Goal: Transaction & Acquisition: Purchase product/service

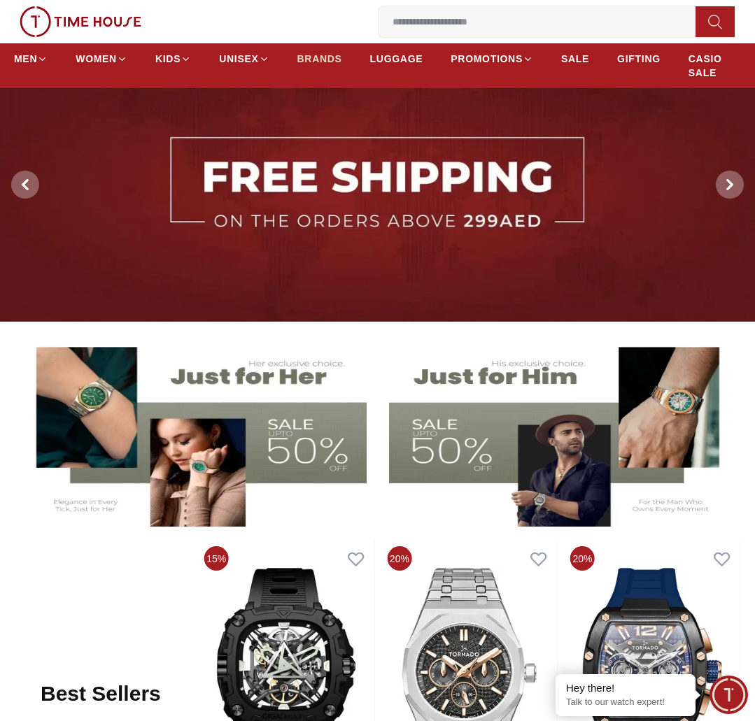
scroll to position [80, 0]
drag, startPoint x: 320, startPoint y: 55, endPoint x: 726, endPoint y: 69, distance: 406.6
click at [318, 55] on span "BRANDS" at bounding box center [319, 59] width 45 height 14
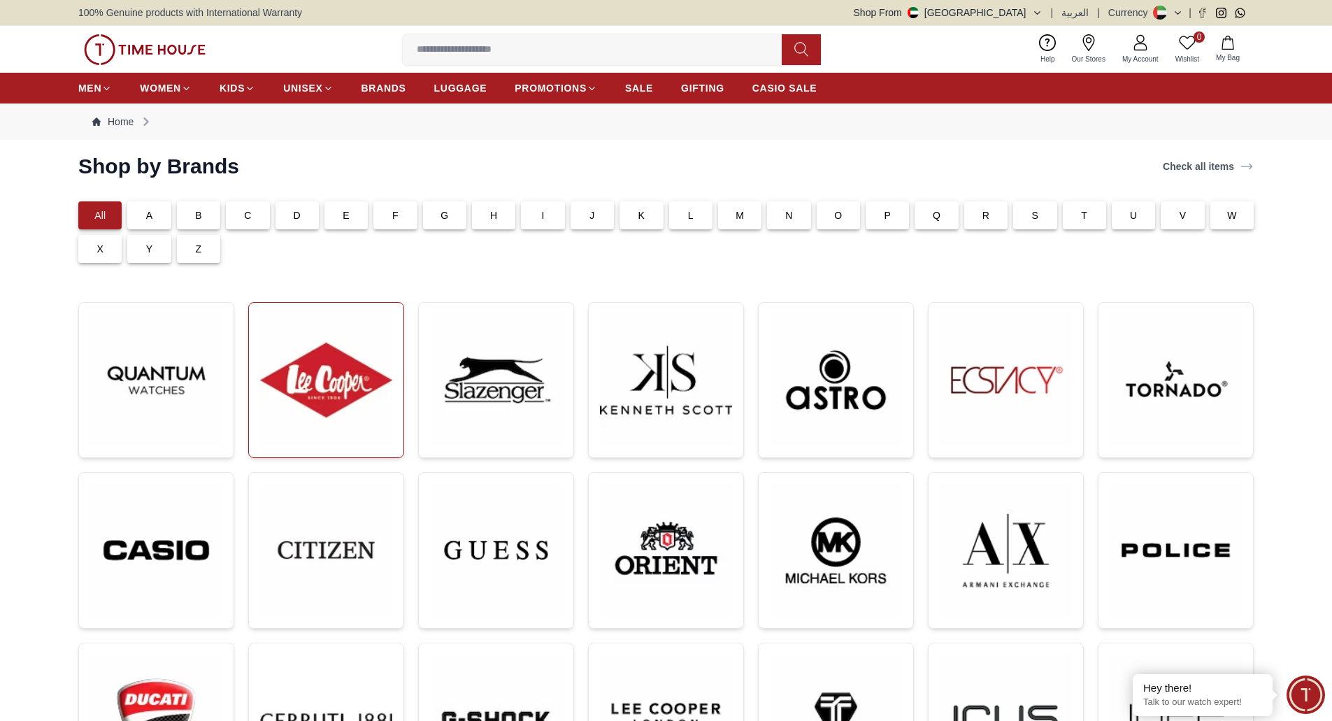
click at [310, 393] on img at bounding box center [326, 380] width 132 height 132
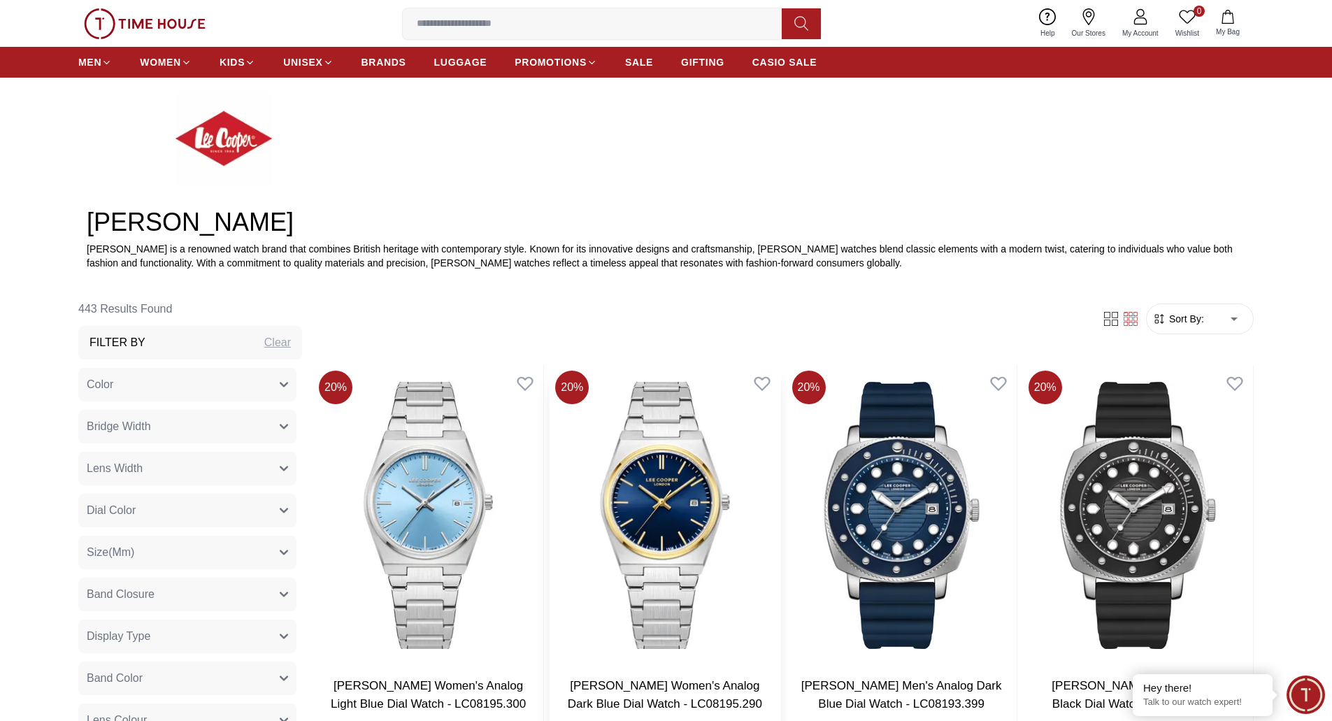
scroll to position [699, 0]
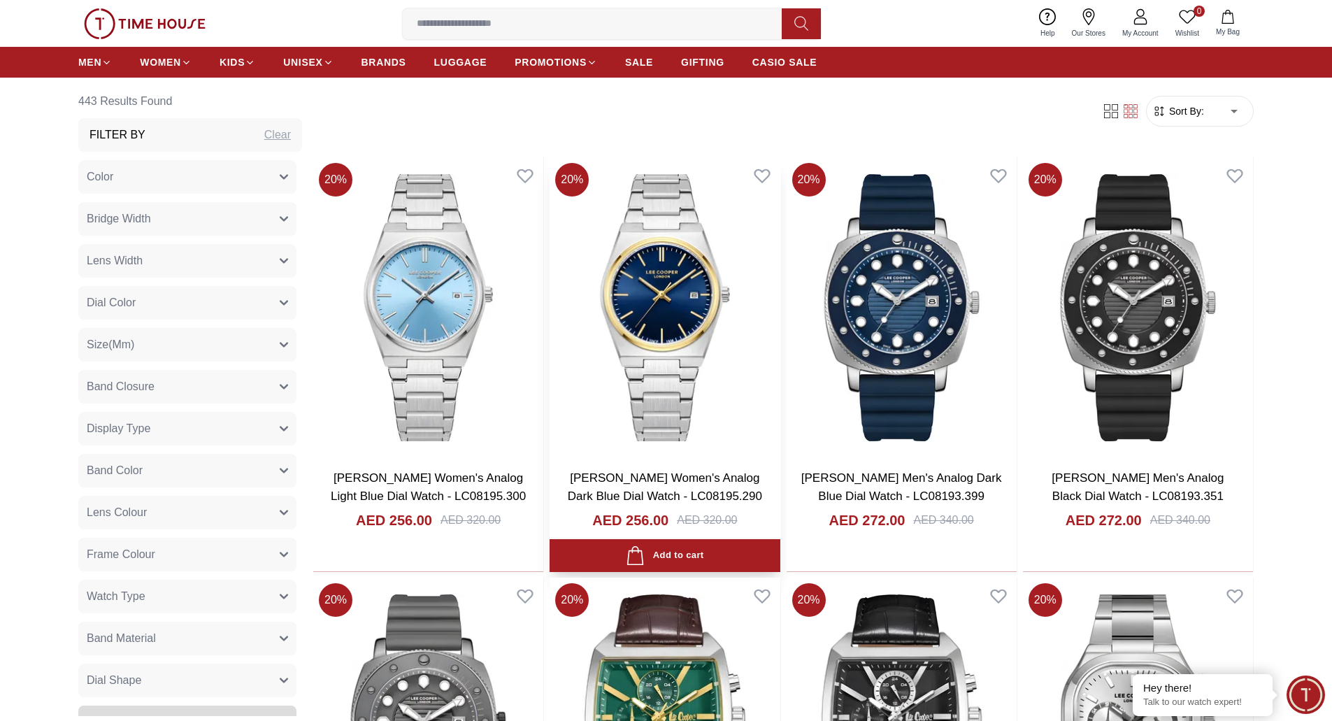
click at [654, 399] on img at bounding box center [665, 307] width 230 height 301
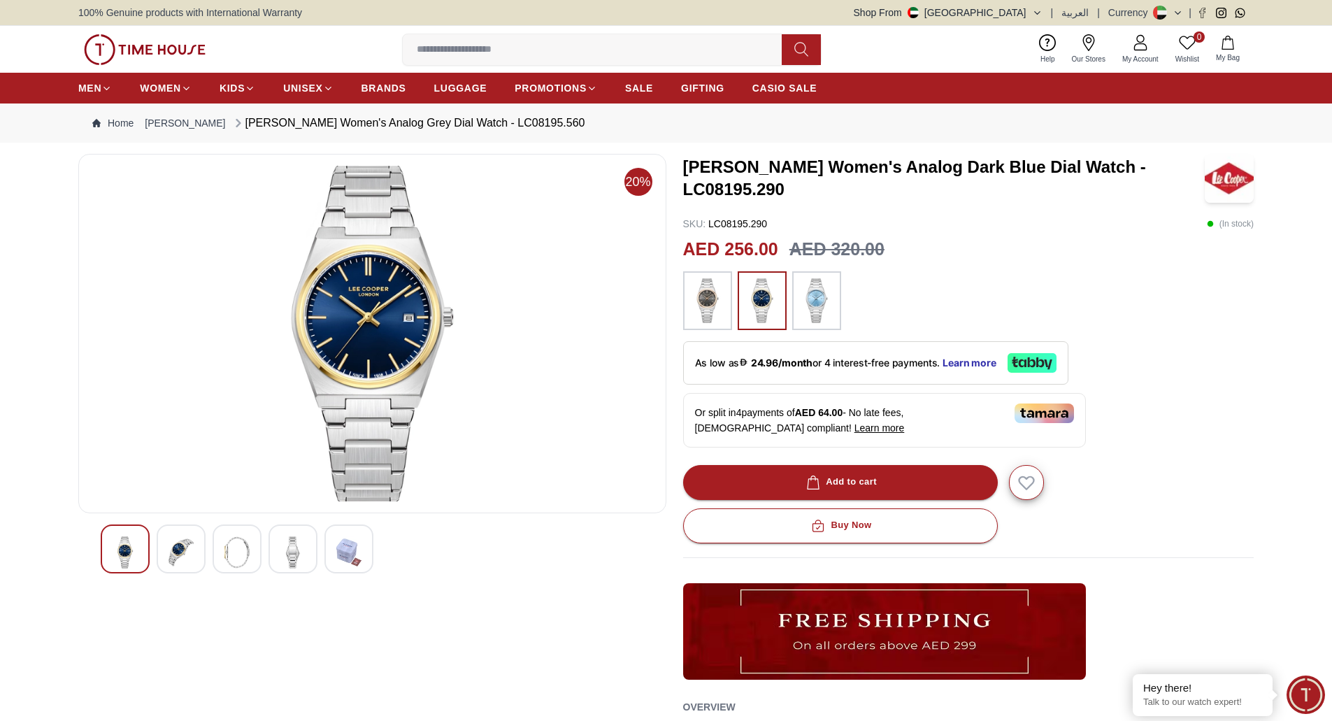
click at [124, 51] on img at bounding box center [145, 49] width 122 height 31
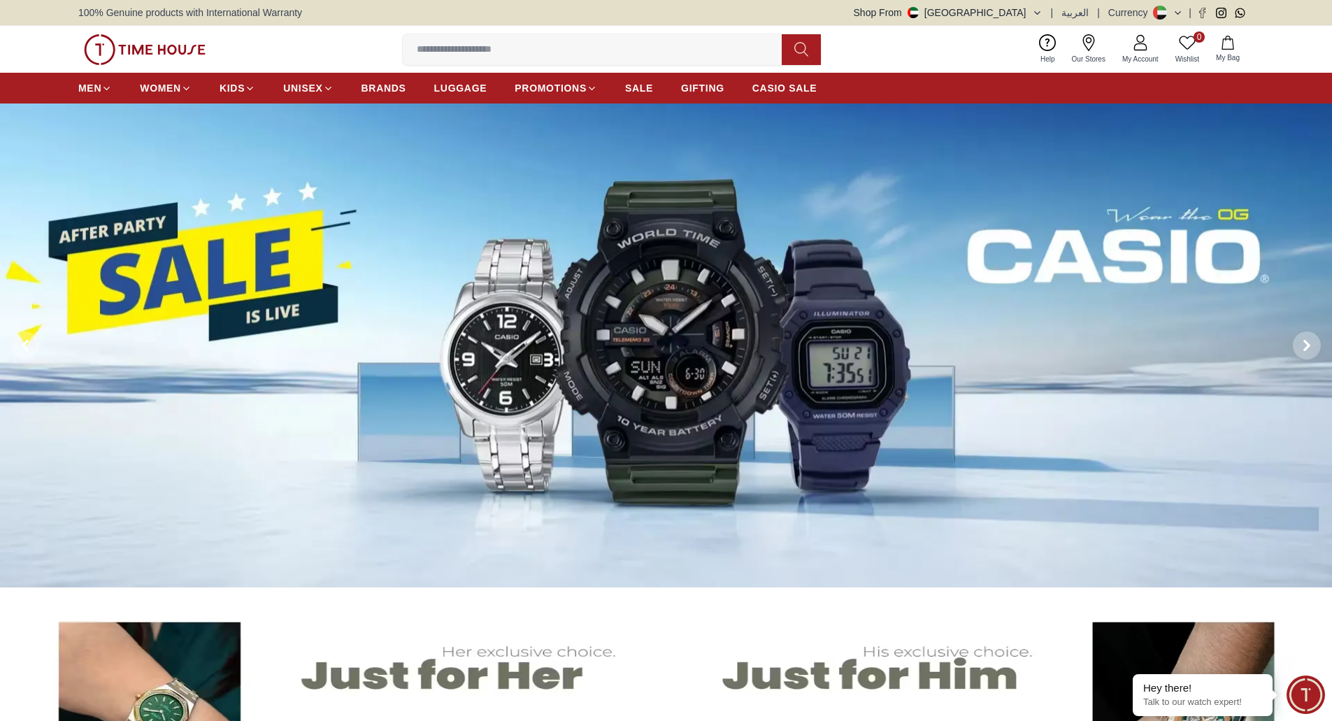
click at [1018, 10] on button "Shop From [GEOGRAPHIC_DATA]" at bounding box center [948, 13] width 189 height 14
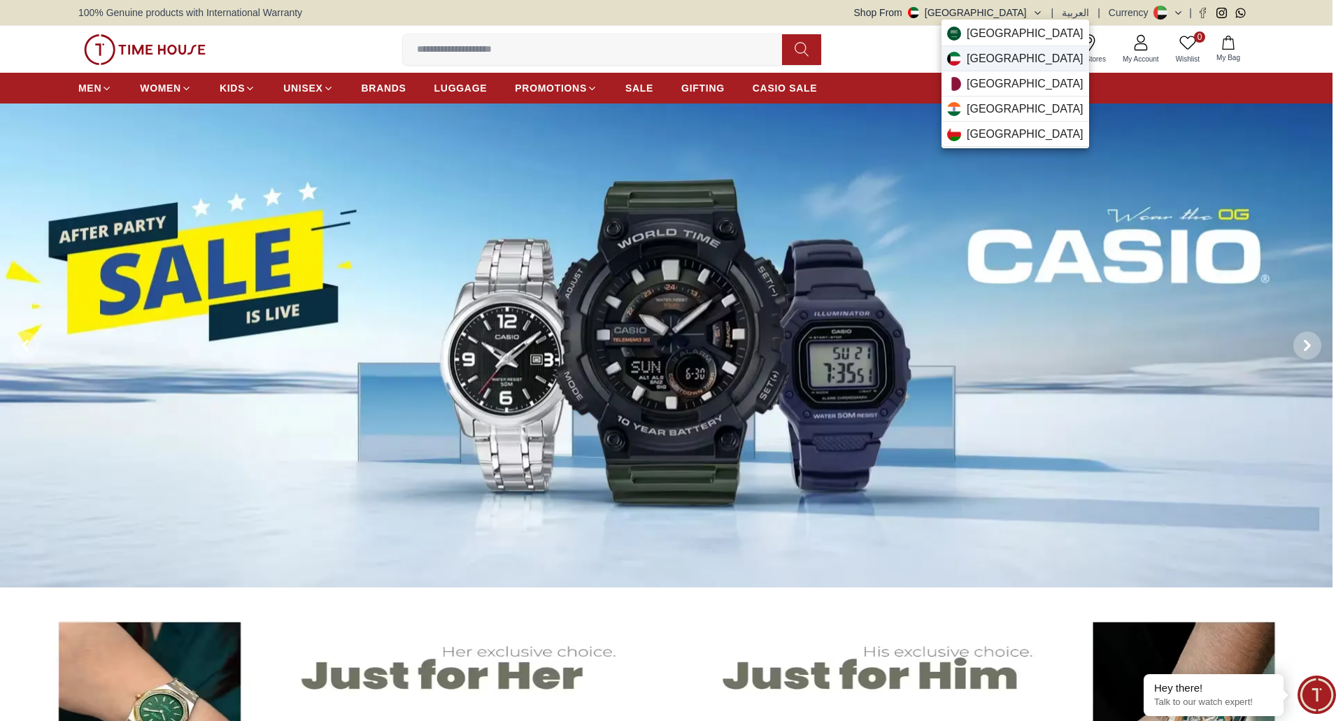
click at [990, 56] on span "[GEOGRAPHIC_DATA]" at bounding box center [1024, 58] width 117 height 17
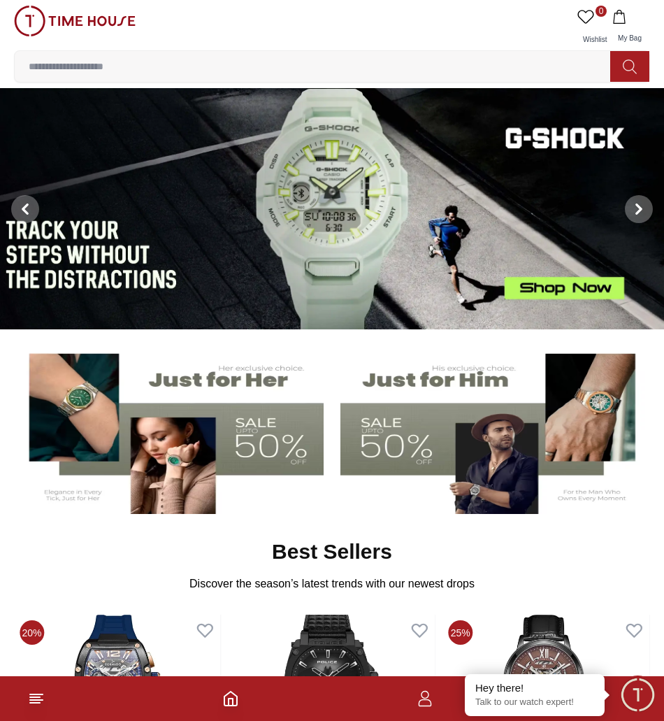
click at [220, 439] on img at bounding box center [170, 428] width 307 height 171
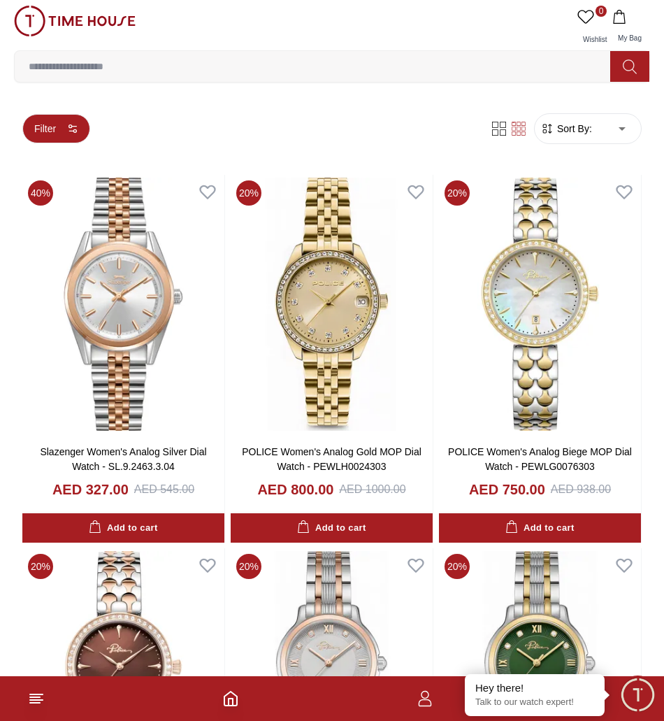
click at [69, 124] on icon "button" at bounding box center [72, 128] width 11 height 11
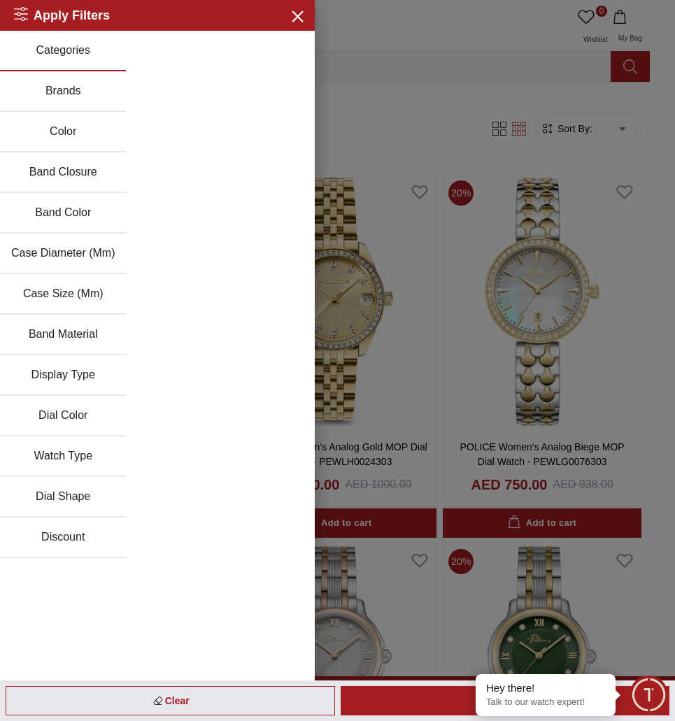
click at [69, 90] on button "Brands" at bounding box center [63, 91] width 126 height 41
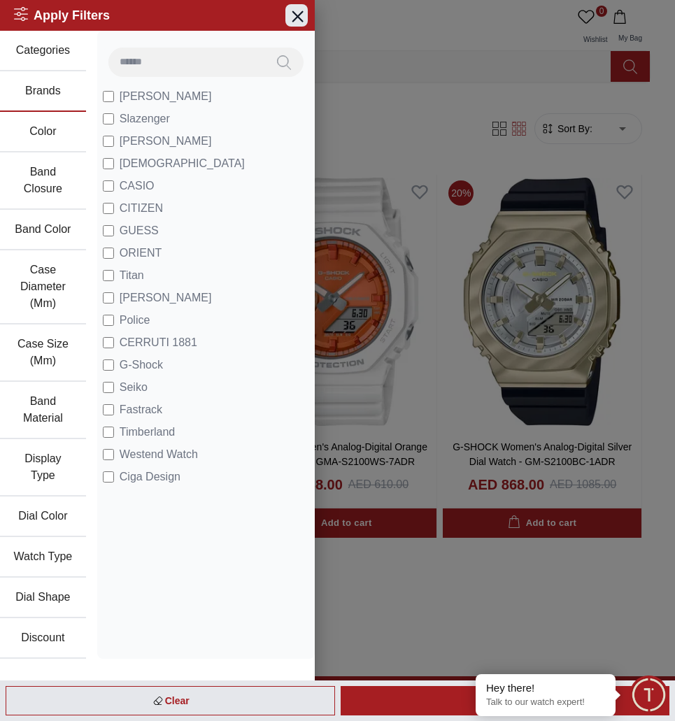
click at [294, 14] on icon "button" at bounding box center [297, 16] width 10 height 10
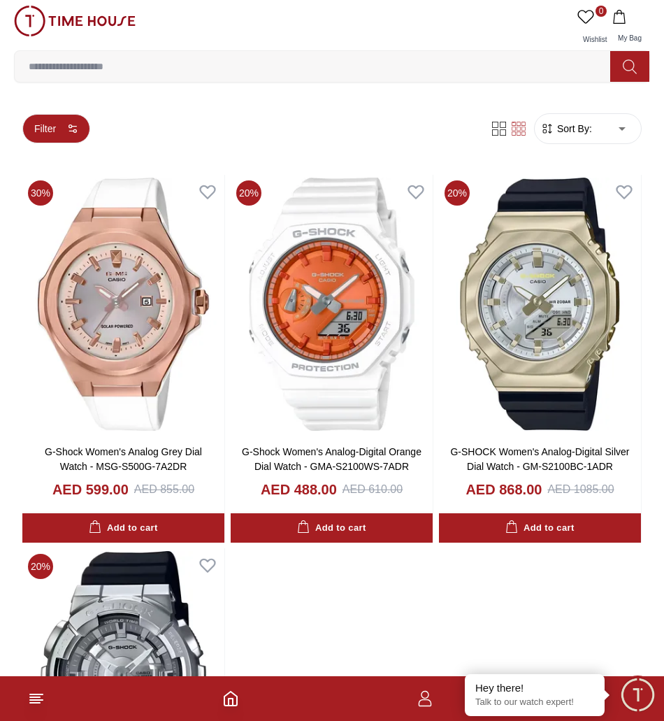
click at [71, 129] on icon "button" at bounding box center [72, 128] width 11 height 11
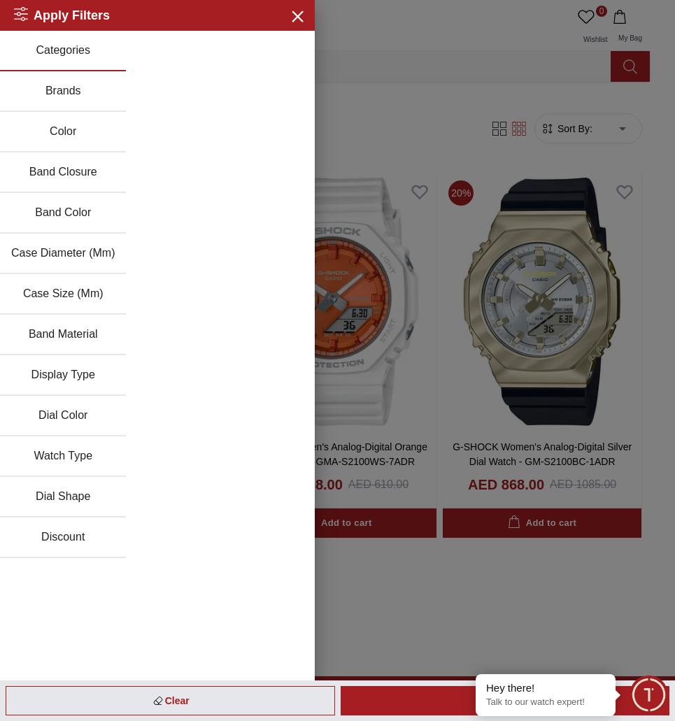
click at [68, 92] on button "Brands" at bounding box center [63, 91] width 126 height 41
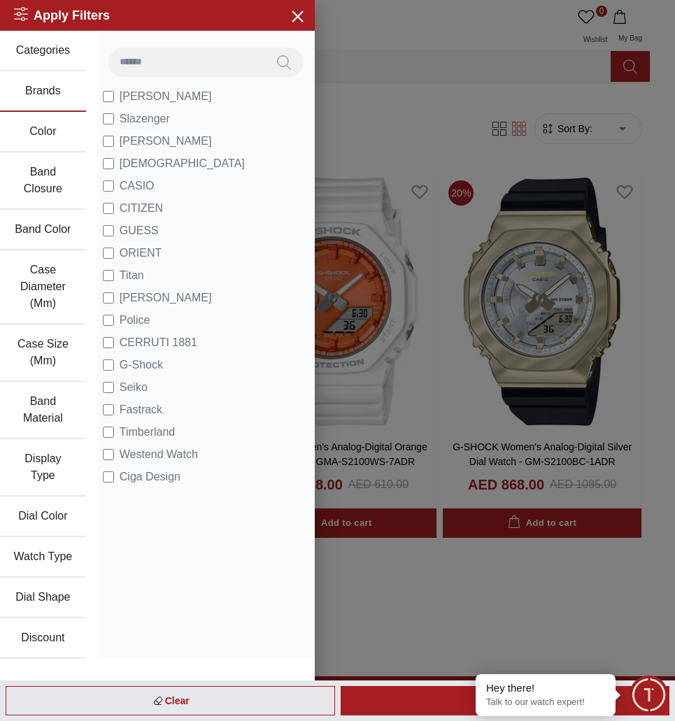
drag, startPoint x: 295, startPoint y: 18, endPoint x: 318, endPoint y: 31, distance: 26.3
click at [297, 17] on icon "button" at bounding box center [296, 15] width 17 height 17
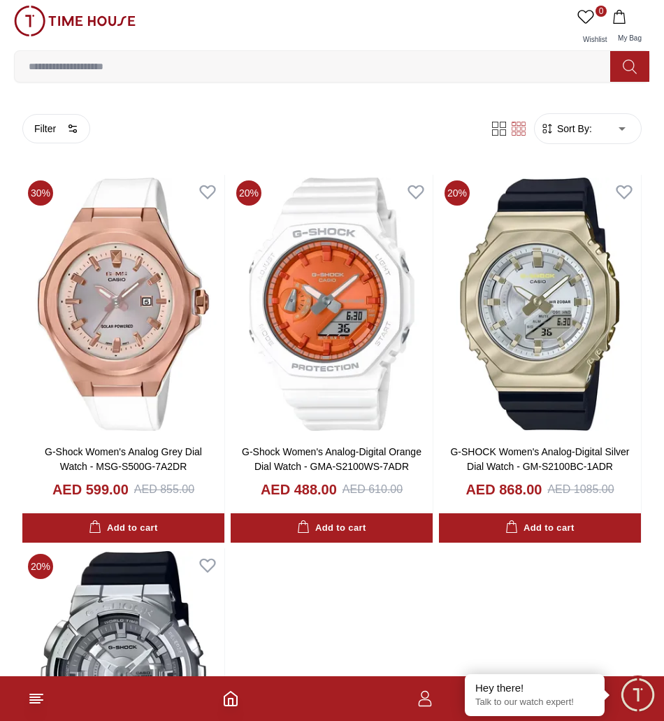
click at [343, 61] on input at bounding box center [318, 66] width 607 height 28
click at [630, 66] on icon at bounding box center [630, 67] width 14 height 16
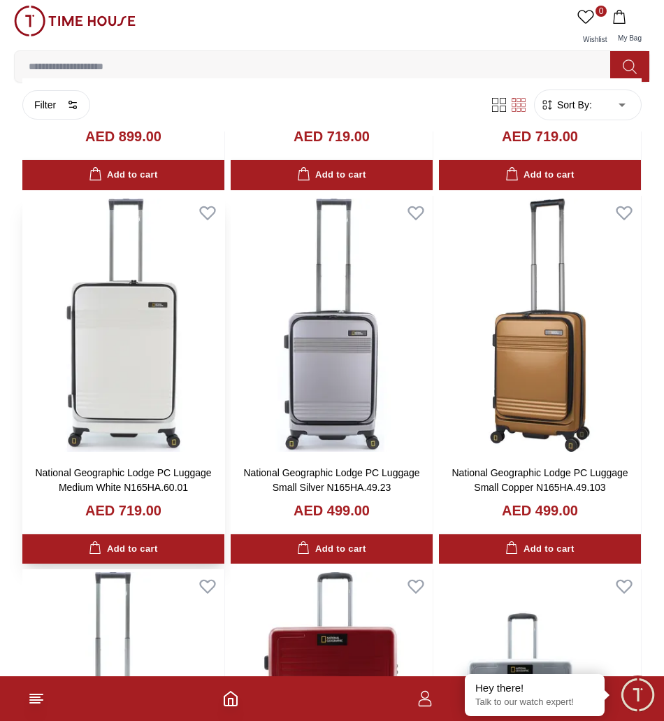
scroll to position [6492, 0]
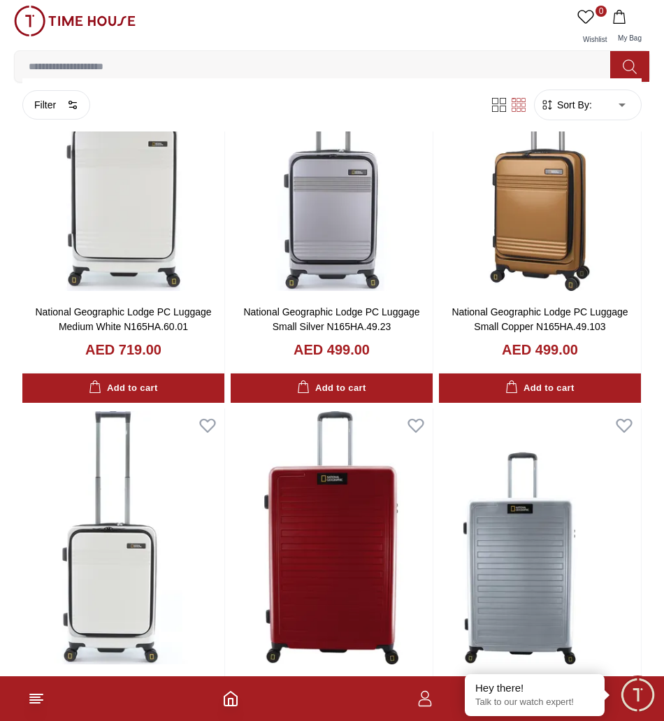
click at [62, 61] on input at bounding box center [318, 66] width 607 height 28
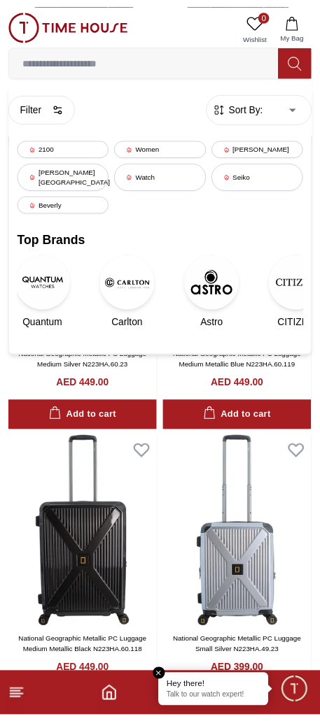
scroll to position [4599, 0]
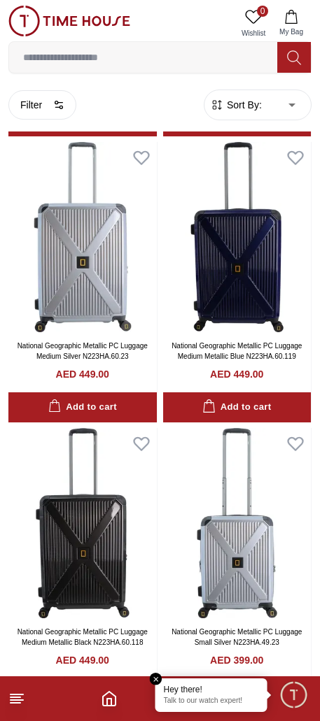
click at [101, 62] on input at bounding box center [143, 57] width 268 height 28
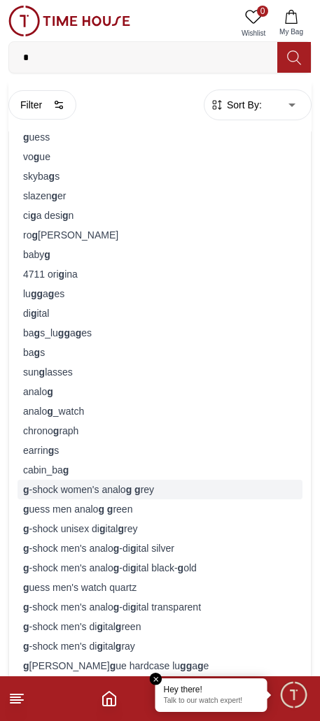
type input "*"
click at [70, 491] on div "g -shock women's analo g g rey" at bounding box center [159, 490] width 285 height 20
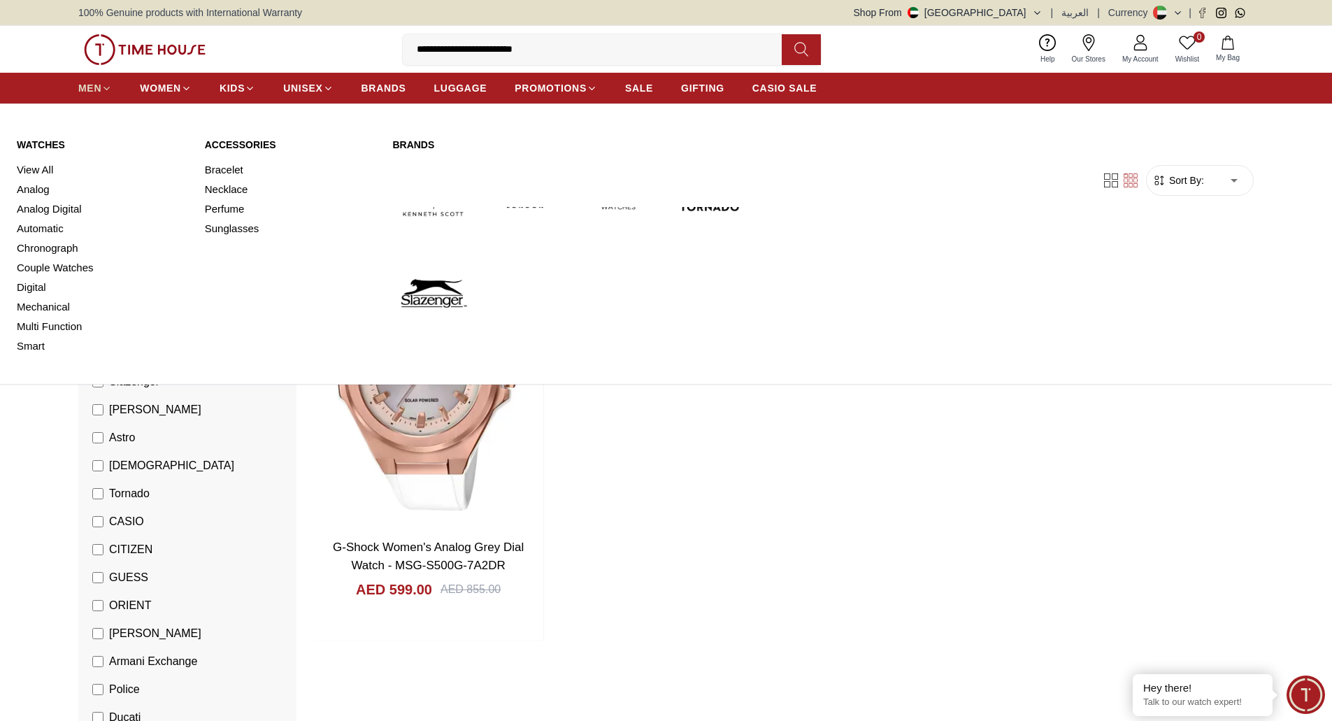
click at [93, 81] on span "MEN" at bounding box center [89, 88] width 23 height 14
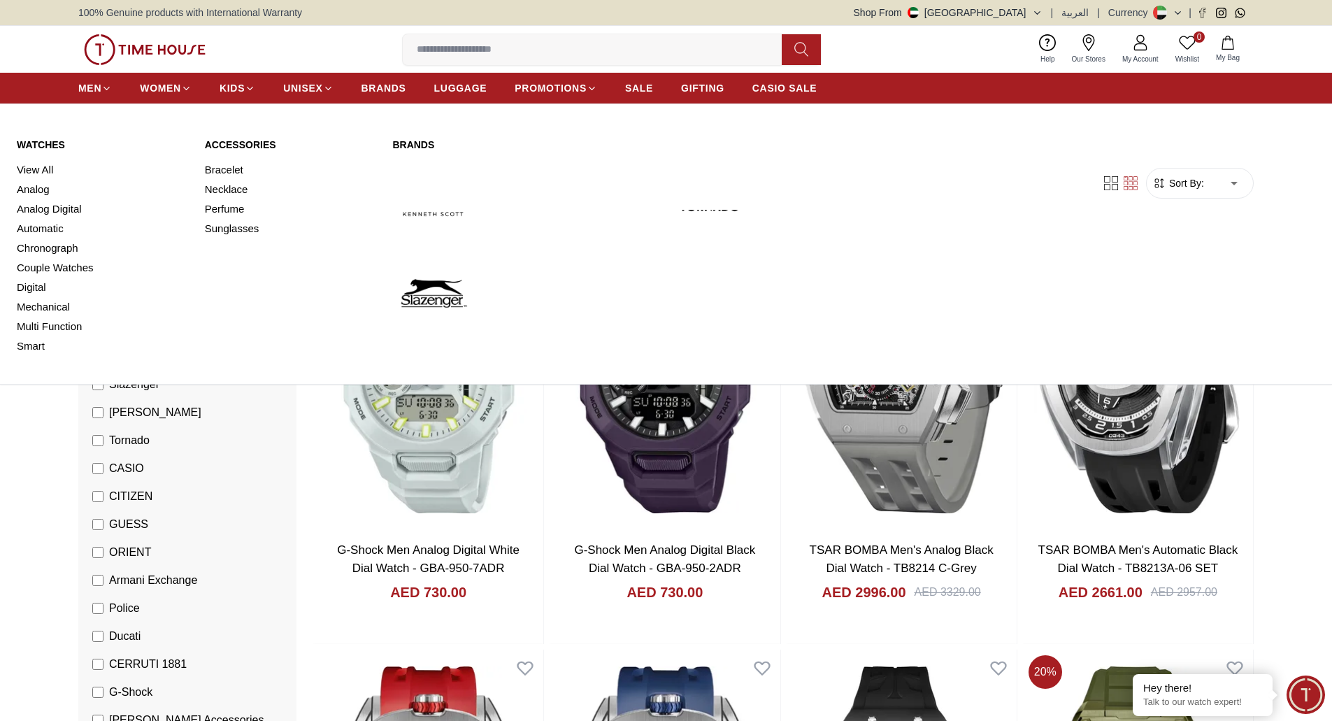
click at [43, 142] on link "Watches" at bounding box center [102, 145] width 171 height 14
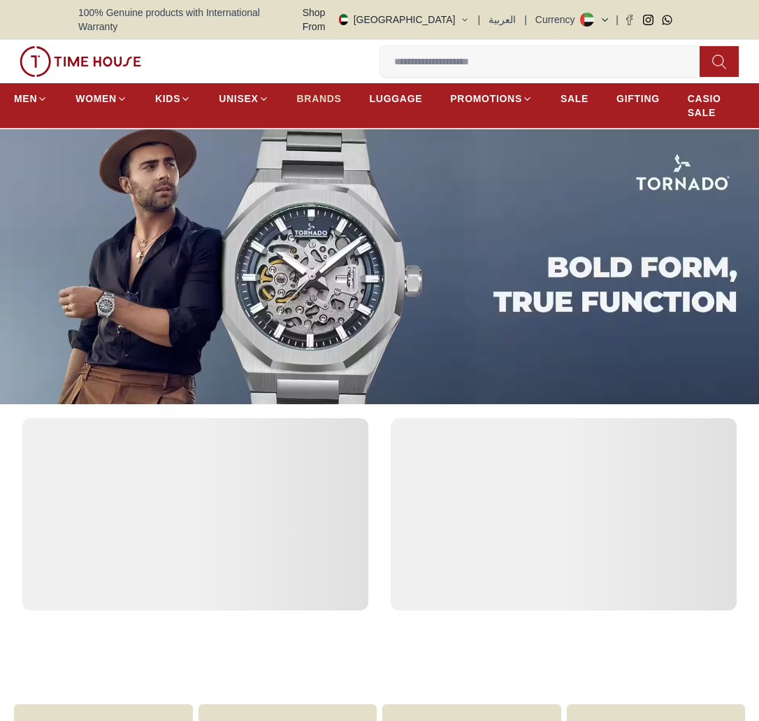
click at [326, 92] on span "BRANDS" at bounding box center [319, 99] width 45 height 14
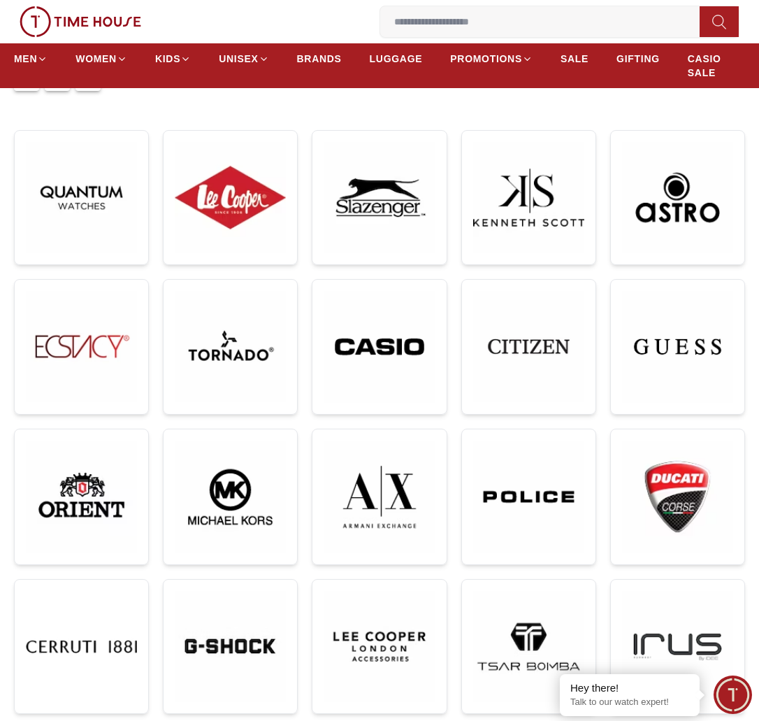
scroll to position [280, 0]
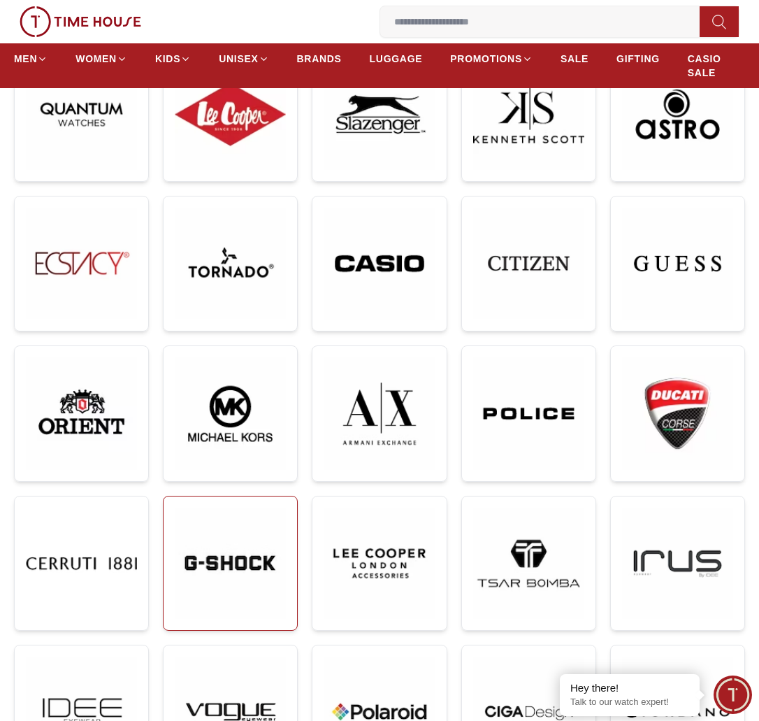
click at [257, 548] on img at bounding box center [230, 563] width 111 height 111
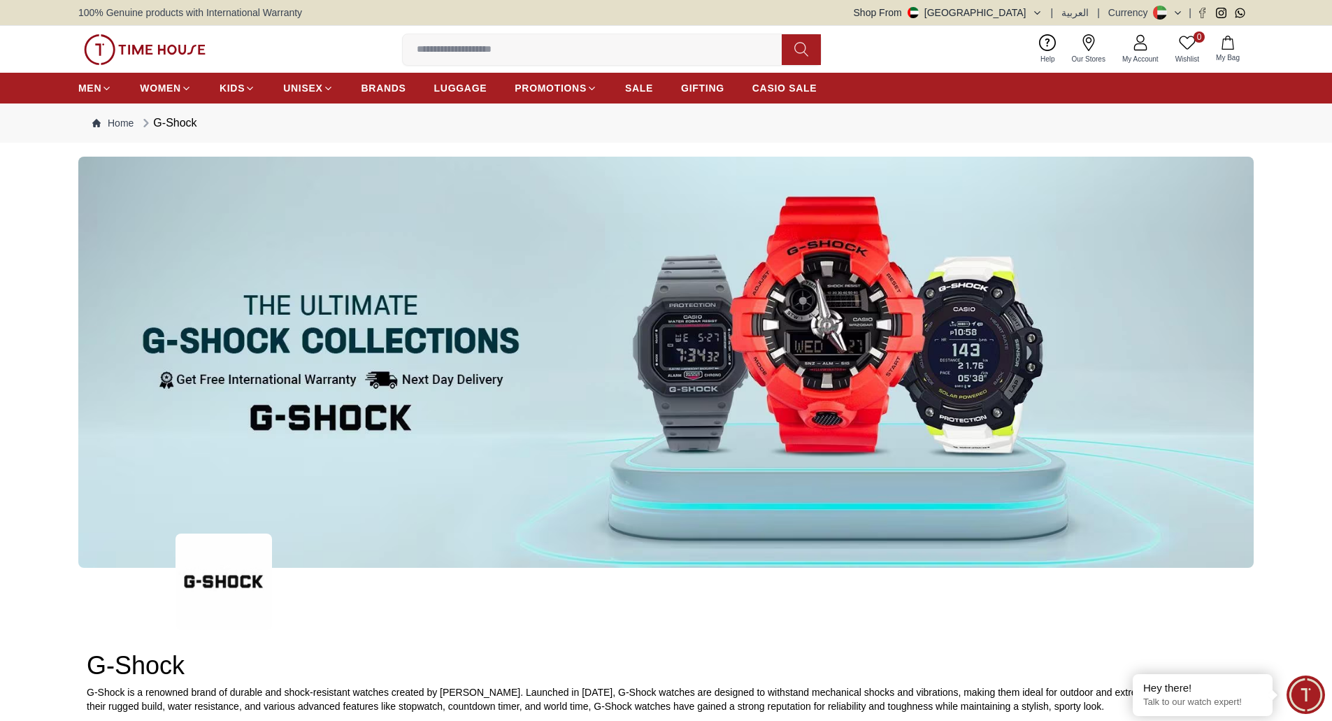
drag, startPoint x: 1077, startPoint y: 13, endPoint x: 1025, endPoint y: 12, distance: 51.8
click at [759, 12] on div "Shop From UAE | العربية | Currency |" at bounding box center [1054, 13] width 400 height 14
click at [759, 13] on icon "button" at bounding box center [1037, 13] width 10 height 10
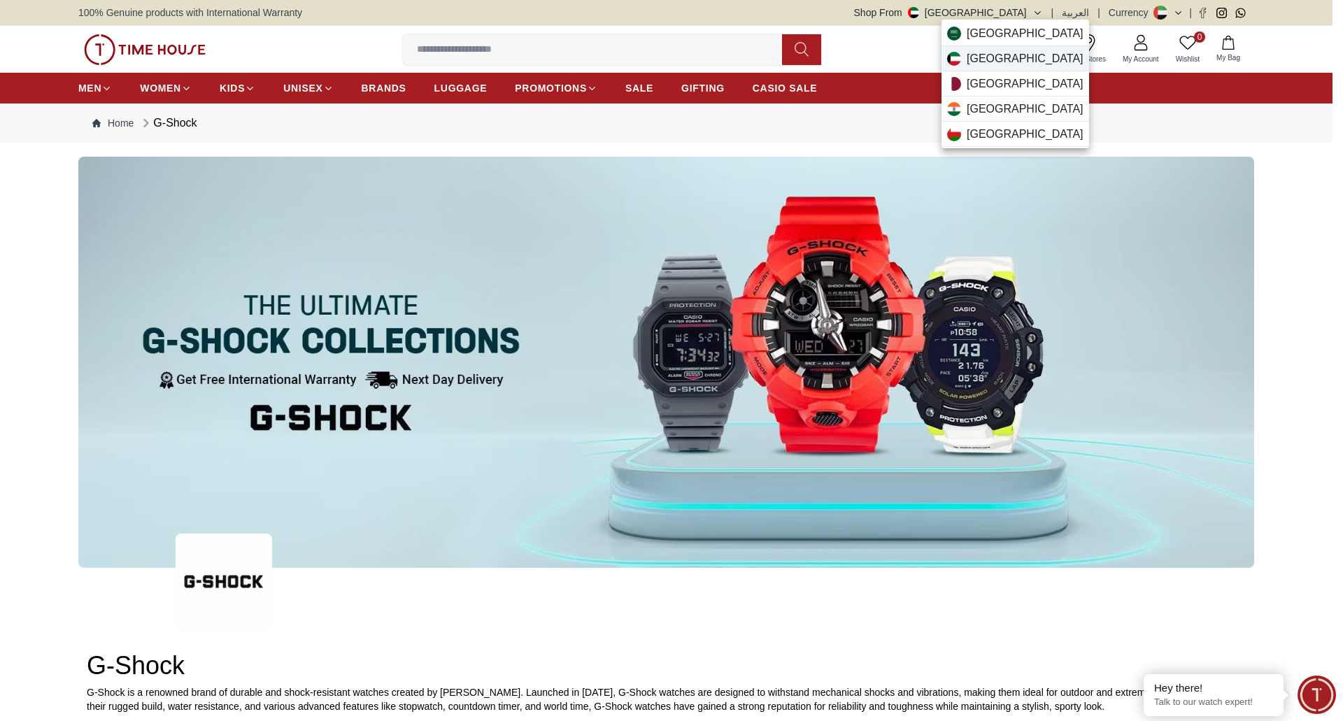
click at [759, 55] on span "[GEOGRAPHIC_DATA]" at bounding box center [1024, 58] width 117 height 17
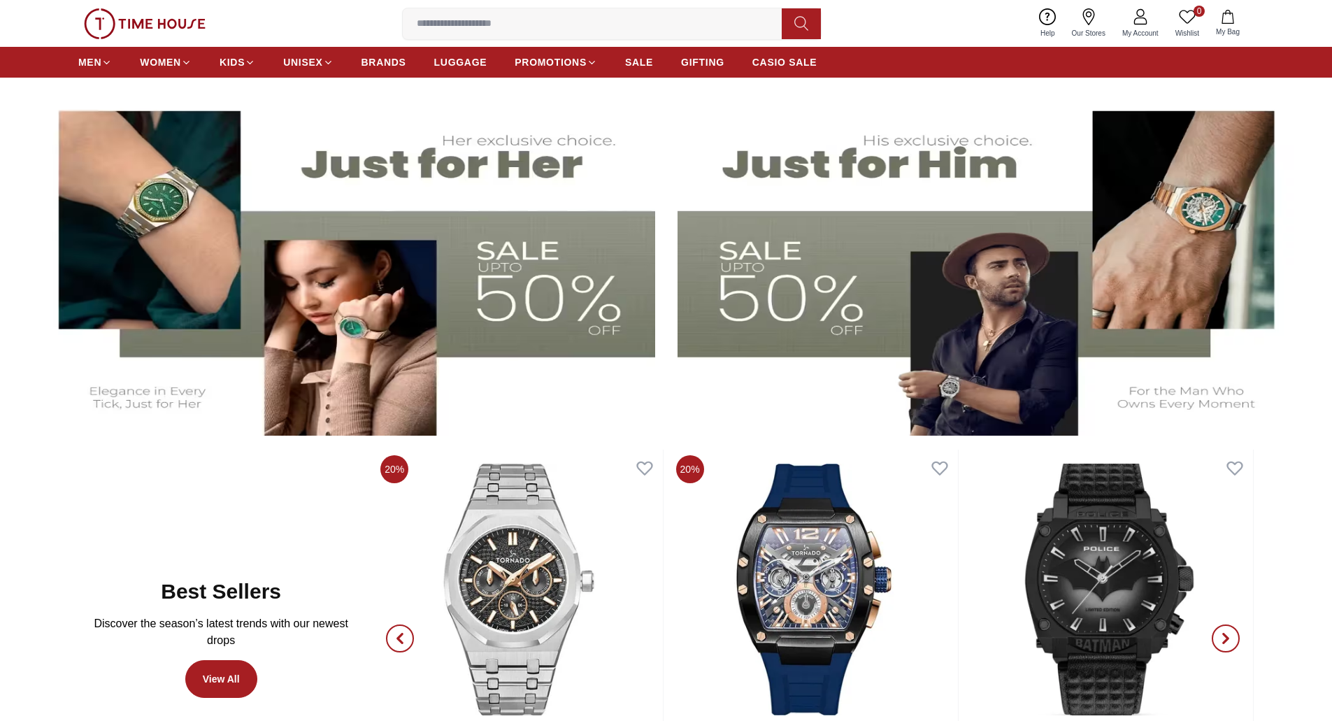
scroll to position [629, 0]
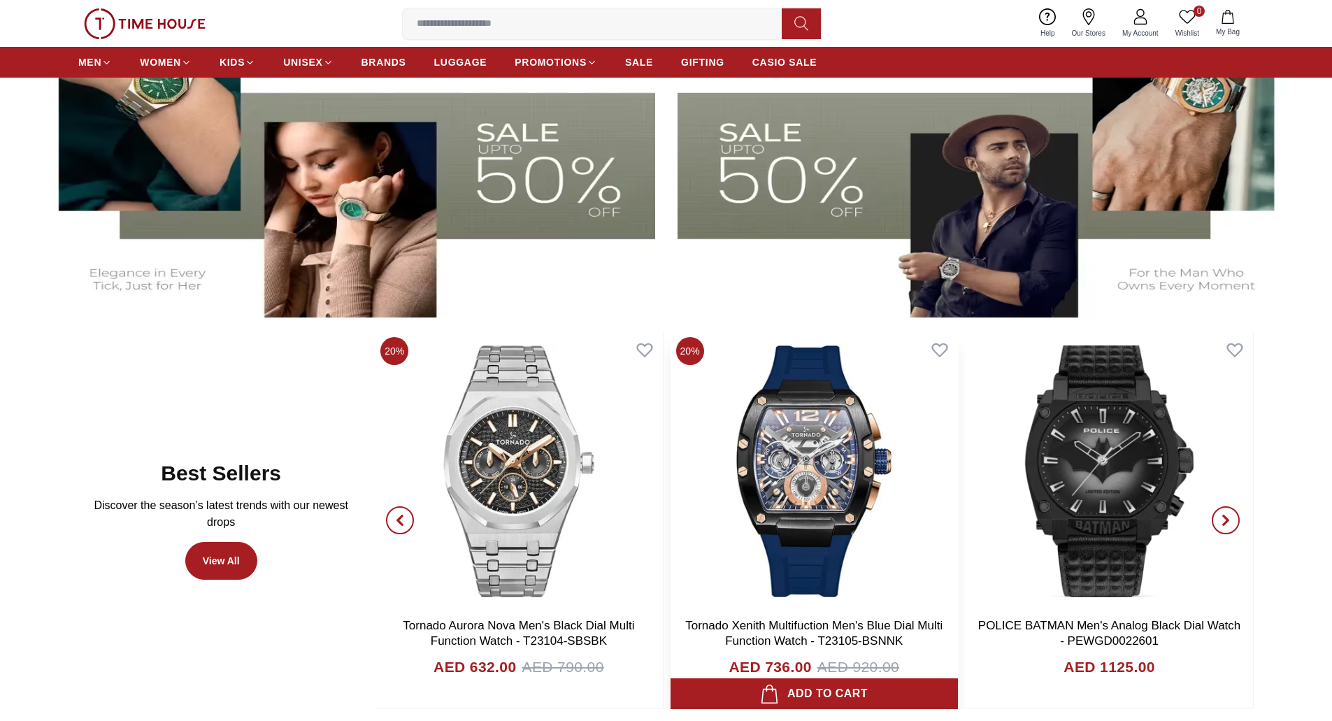
click at [832, 485] on img at bounding box center [814, 471] width 287 height 280
